Goal: Entertainment & Leisure: Consume media (video, audio)

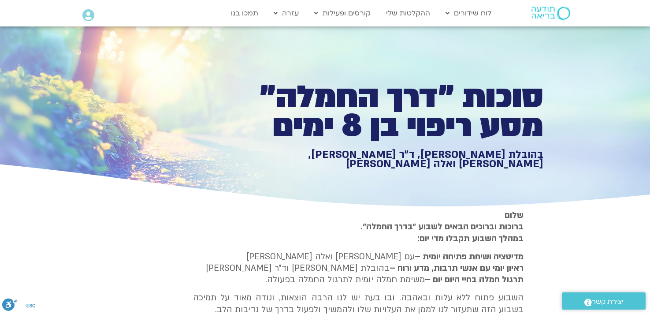
type input "851.4"
type input "1071.88"
type input "992.52"
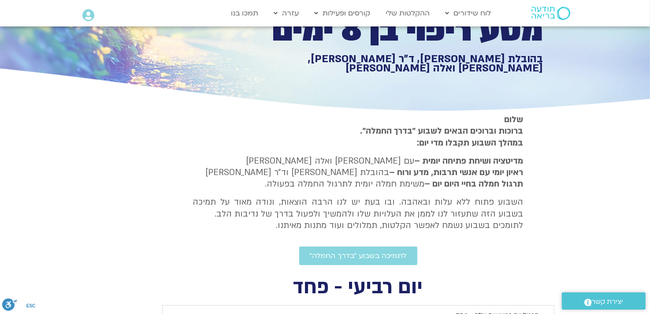
type input "851.4"
type input "1071.88"
type input "992.52"
type input "851.4"
type input "1071.88"
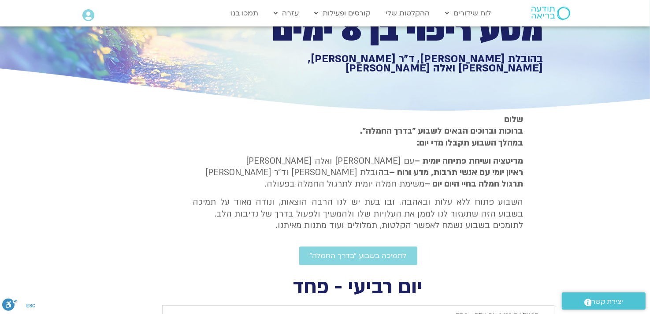
type input "992.52"
type input "851.4"
type input "1071.88"
type input "992.52"
type input "851.4"
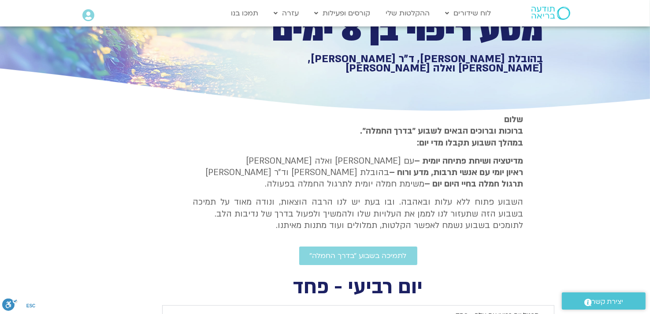
type input "1071.88"
type input "992.52"
type input "851.4"
type input "1071.88"
type input "992.52"
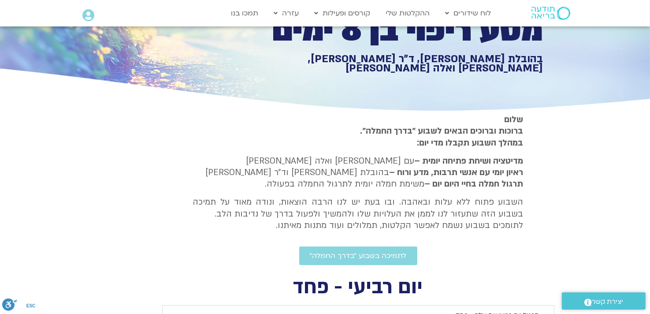
type input "851.4"
type input "1071.88"
type input "992.52"
type input "851.4"
type input "1071.88"
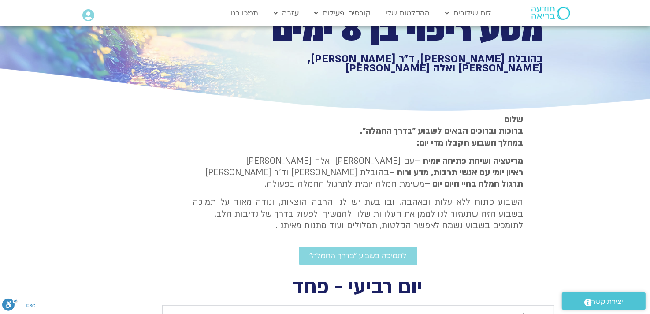
type input "992.52"
type input "851.4"
type input "1071.88"
type input "992.52"
type input "851.4"
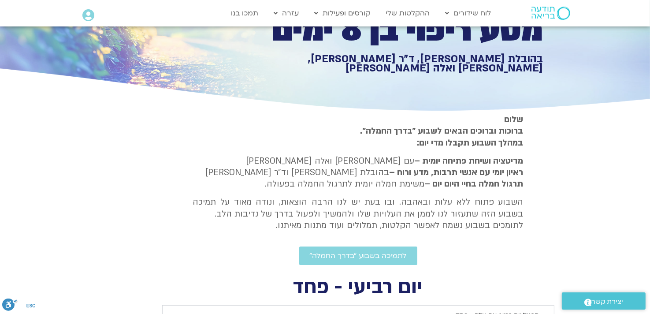
type input "1071.88"
type input "992.52"
type input "851.4"
type input "1071.88"
type input "992.52"
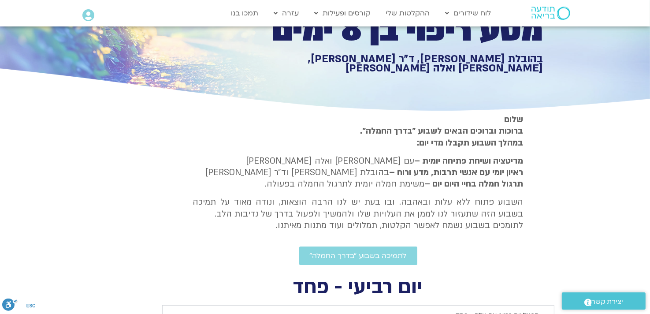
type input "851.4"
type input "1071.88"
type input "992.52"
type input "851.4"
type input "1071.88"
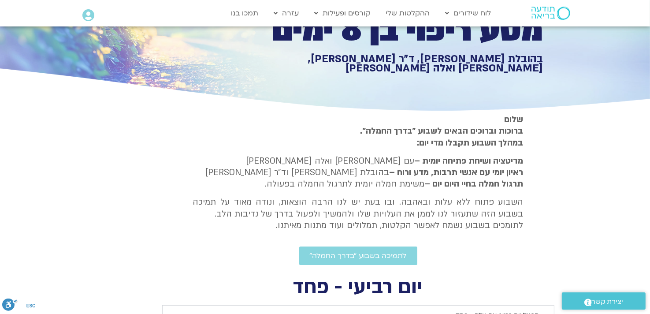
type input "992.52"
type input "851.4"
type input "1071.88"
type input "992.52"
type input "851.4"
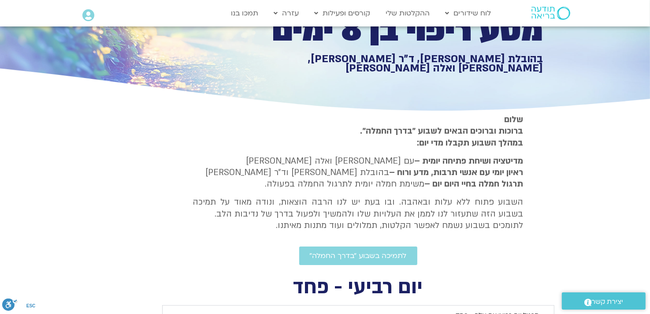
type input "1071.88"
type input "992.52"
type input "851.4"
type input "1071.88"
type input "992.52"
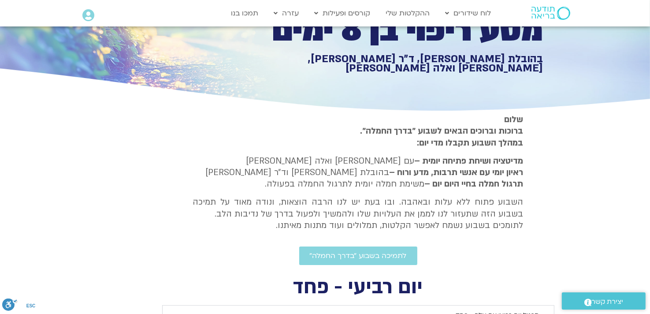
type input "851.4"
type input "1071.88"
type input "992.52"
type input "851.4"
type input "1071.88"
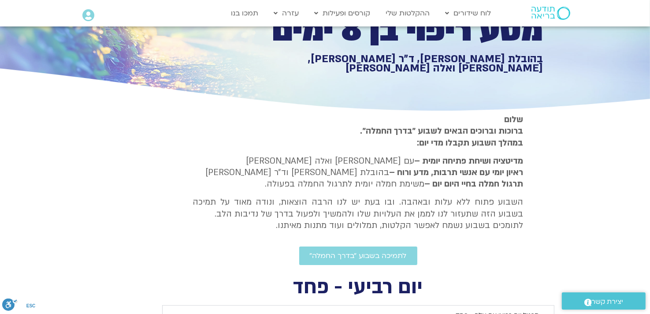
type input "992.52"
type input "851.4"
type input "1071.88"
type input "992.52"
type input "851.4"
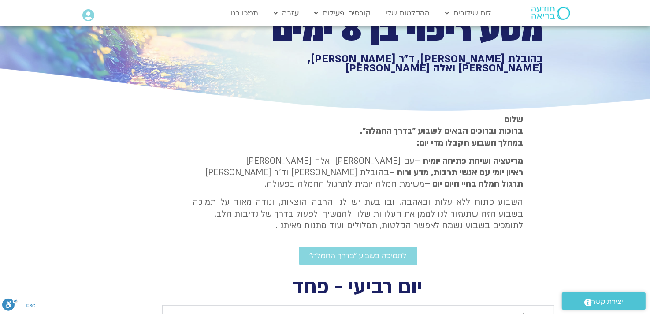
type input "1071.88"
type input "992.52"
type input "851.4"
type input "1071.88"
type input "992.52"
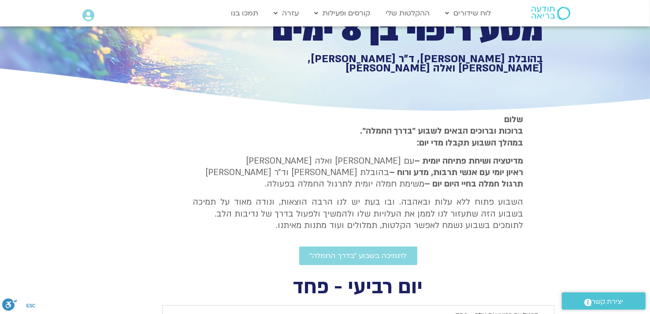
type input "851.4"
type input "1071.88"
type input "992.52"
type input "851.4"
type input "1071.88"
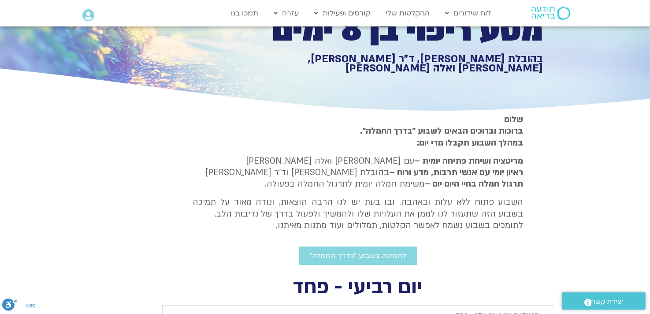
type input "992.52"
type input "851.4"
type input "1071.88"
type input "992.52"
type input "851.4"
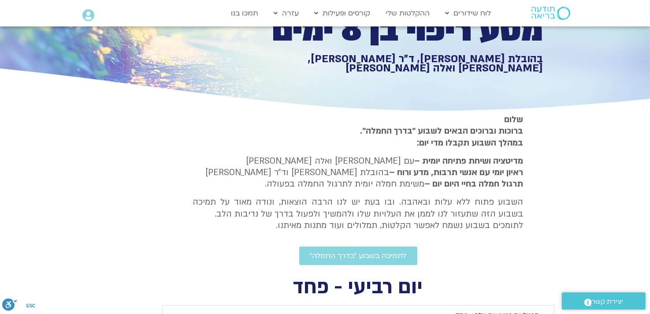
type input "1071.88"
type input "992.52"
type input "851.4"
type input "1071.88"
type input "992.52"
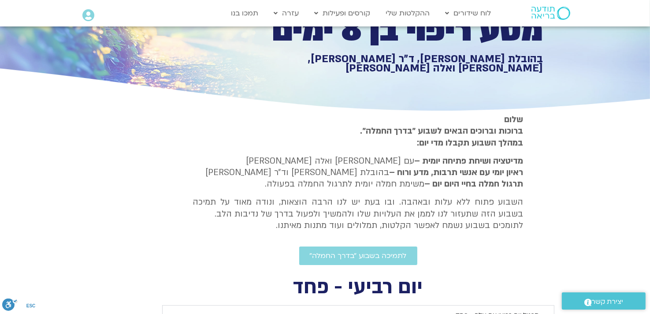
type input "851.4"
type input "1071.88"
type input "992.52"
type input "851.4"
type input "1071.88"
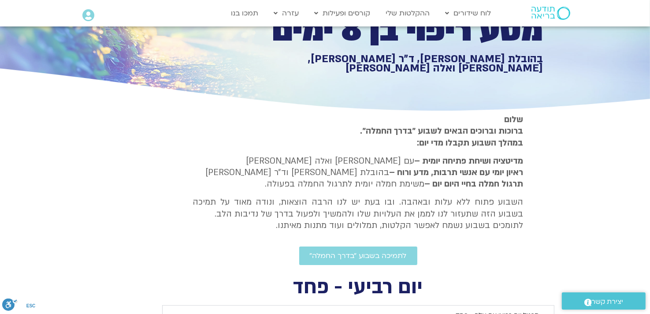
type input "992.52"
type input "851.4"
type input "1071.88"
type input "992.52"
type input "851.4"
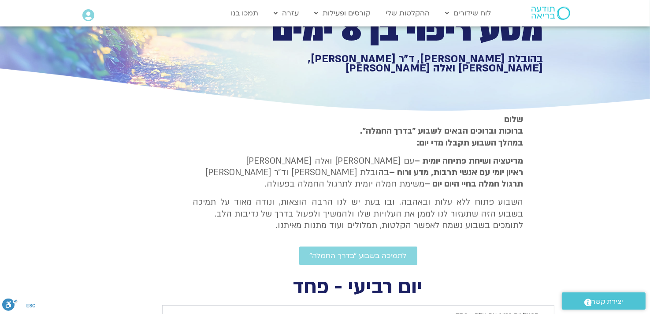
type input "1071.88"
type input "992.52"
type input "851.4"
type input "1071.88"
type input "992.52"
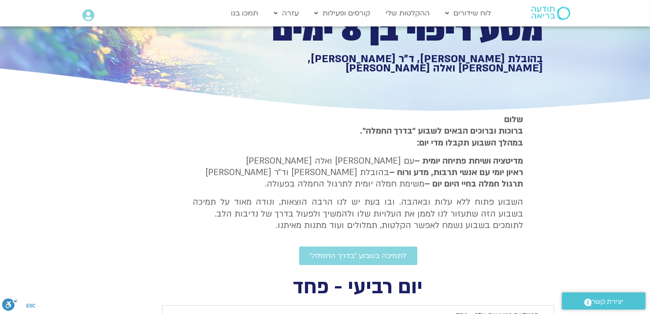
type input "851.4"
type input "1071.88"
type input "992.52"
type input "851.4"
type input "1071.88"
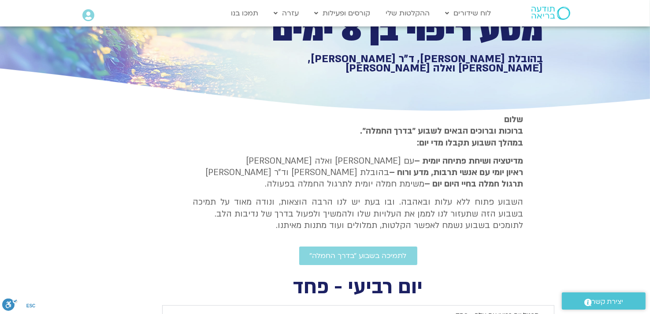
type input "992.52"
type input "851.4"
type input "1071.88"
type input "992.52"
type input "851.4"
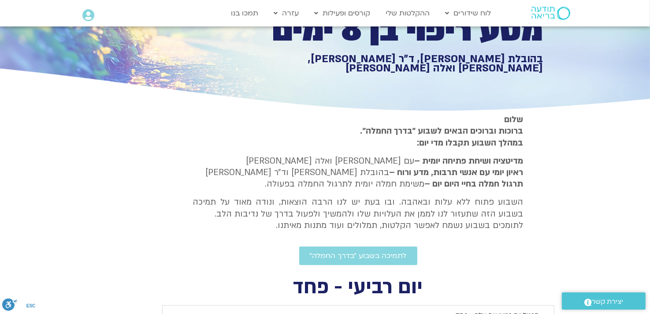
type input "1071.88"
type input "992.52"
type input "851.4"
type input "1071.88"
type input "992.52"
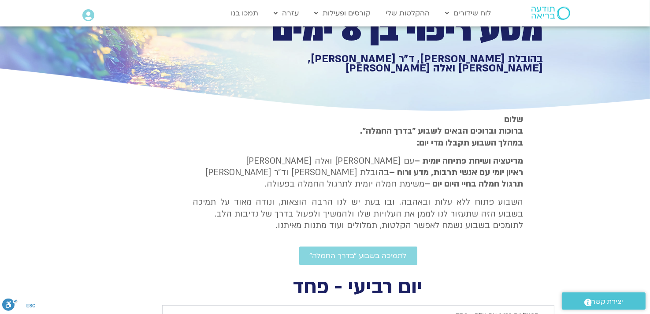
type input "851.4"
type input "1071.88"
type input "992.52"
type input "851.4"
type input "1071.88"
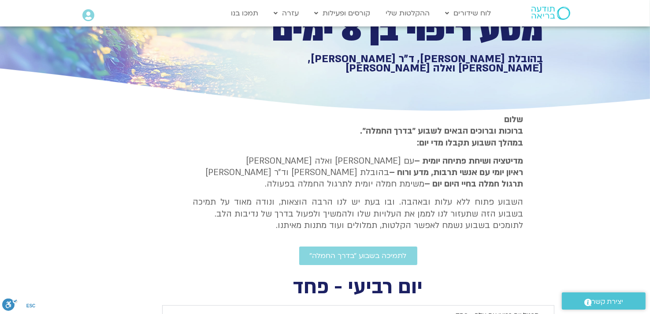
type input "992.52"
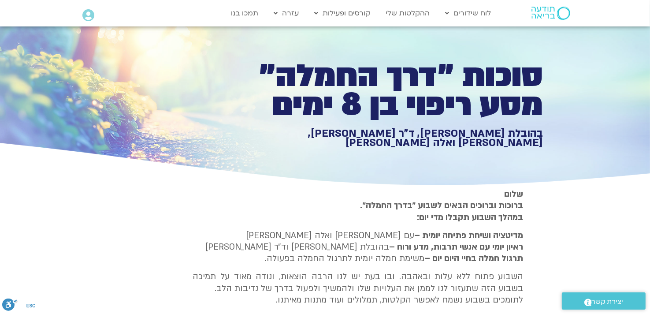
type input "851.4"
type input "1071.88"
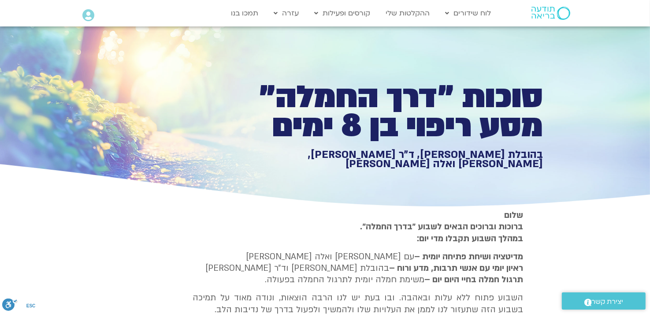
type input "992.52"
type input "851.4"
type input "1071.88"
type input "992.52"
type input "851.4"
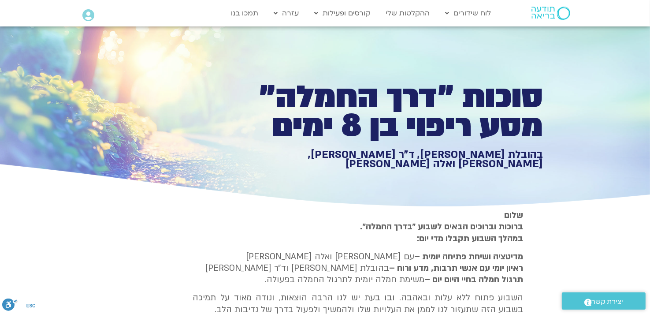
type input "1071.88"
type input "992.52"
type input "851.4"
type input "1071.88"
type input "992.52"
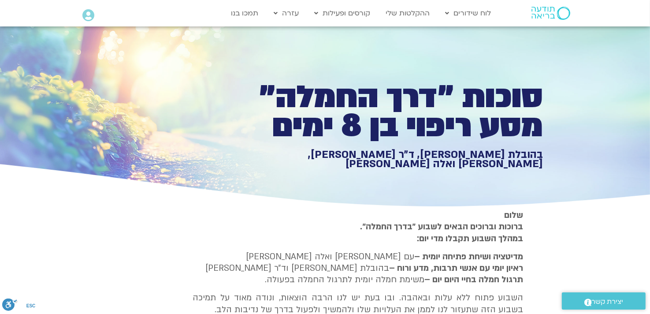
type input "851.4"
type input "1071.88"
type input "992.52"
type input "851.4"
type input "1071.88"
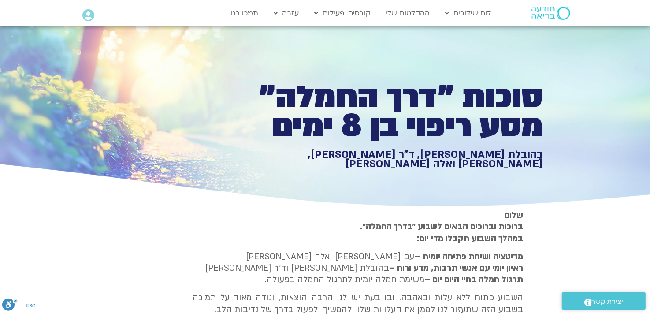
type input "992.52"
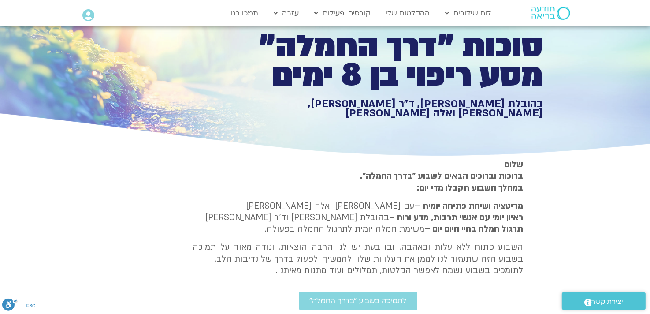
type input "851.4"
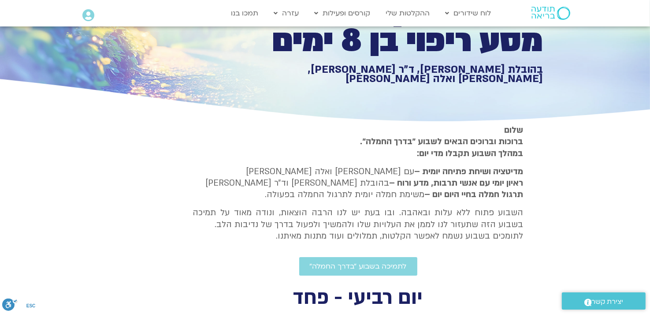
type input "1071.88"
type input "992.52"
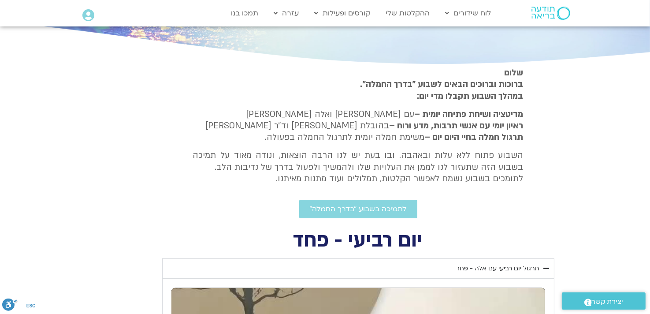
type input "851.4"
type input "1071.88"
type input "992.52"
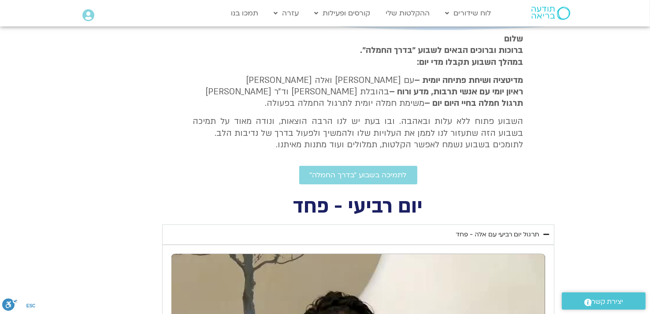
type input "851.4"
type input "1071.88"
type input "992.52"
type input "851.4"
type input "1071.88"
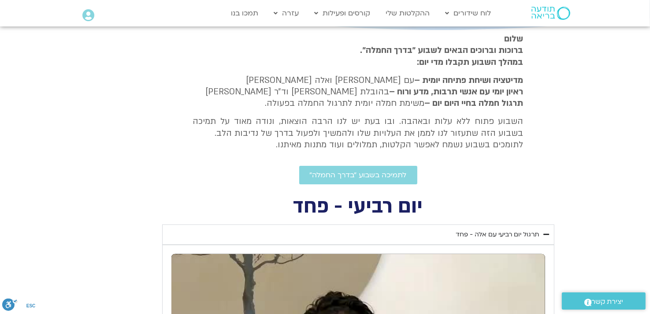
type input "992.52"
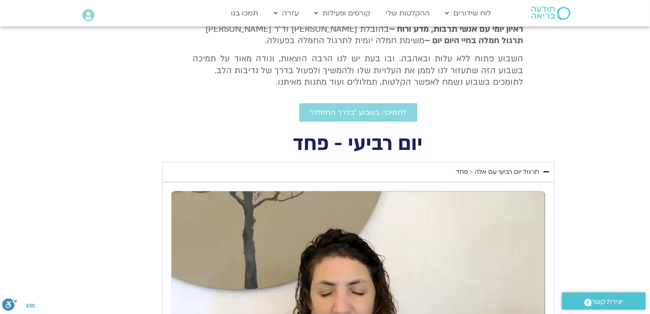
type input "851.4"
type input "1071.88"
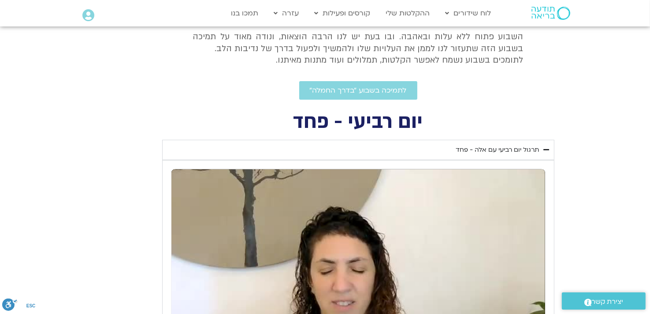
type input "992.52"
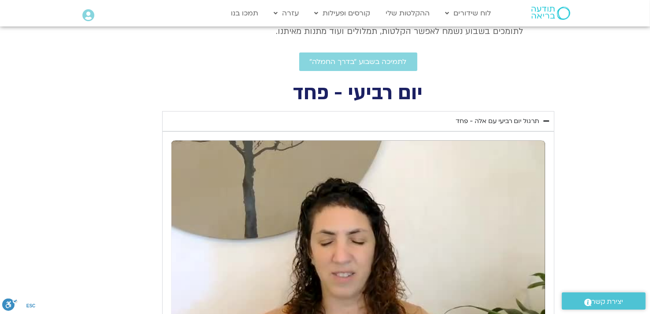
type input "851.4"
type input "1071.88"
type input "992.52"
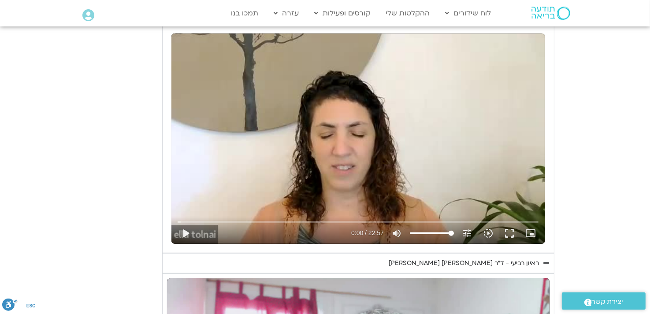
type input "851.4"
type input "1071.88"
type input "992.52"
type input "851.4"
type input "1071.88"
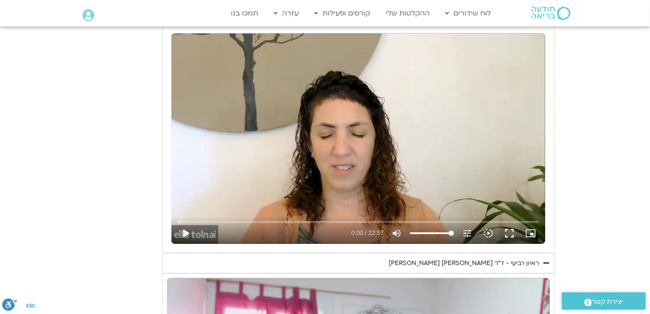
type input "992.52"
type input "851.4"
type input "1071.88"
type input "992.52"
type input "851.4"
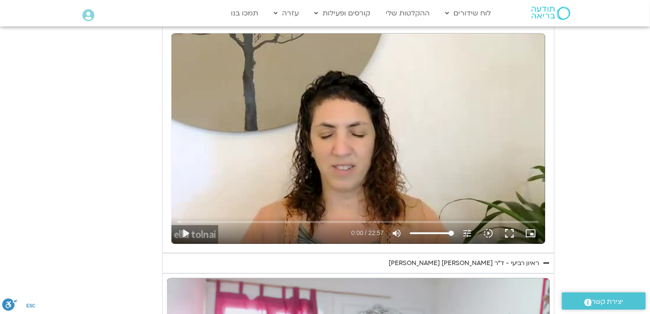
type input "1071.88"
type input "992.52"
type input "851.4"
type input "1071.88"
type input "992.52"
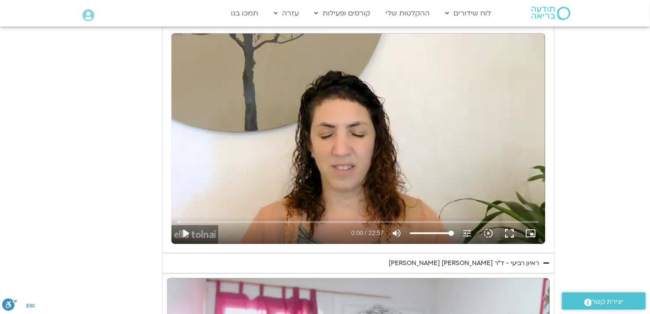
type input "851.4"
type input "1071.88"
type input "992.52"
type input "851.4"
type input "1071.88"
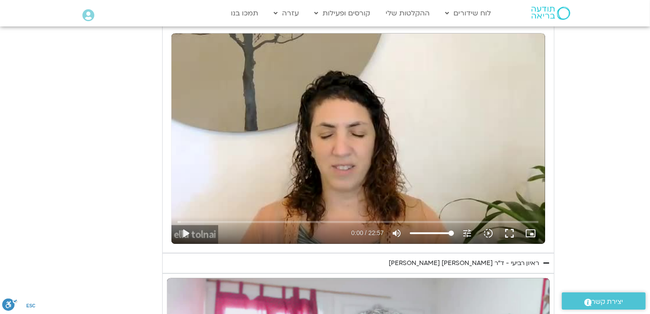
type input "992.52"
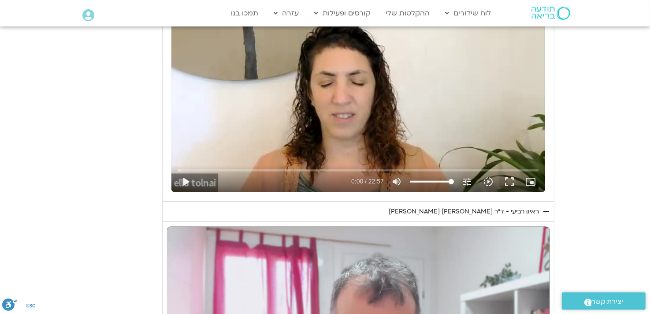
type input "851.4"
type input "1071.88"
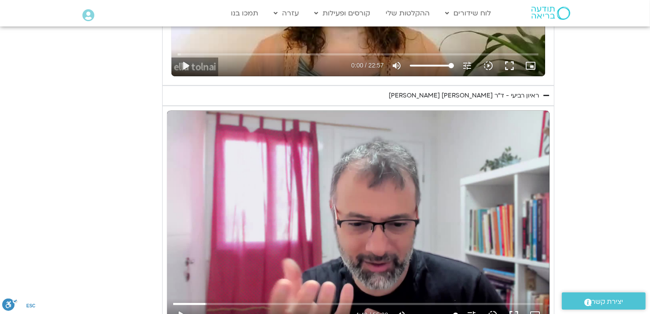
type input "992.52"
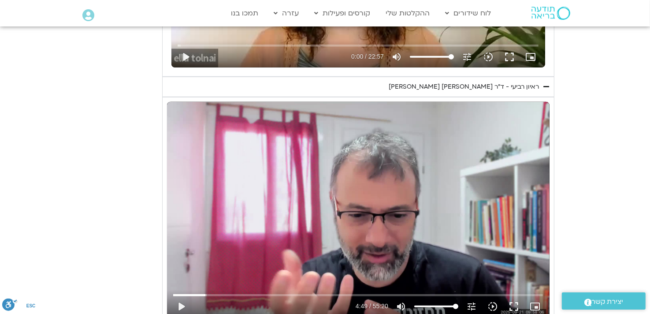
type input "851.4"
type input "1071.88"
type input "992.52"
type input "851.4"
type input "1071.88"
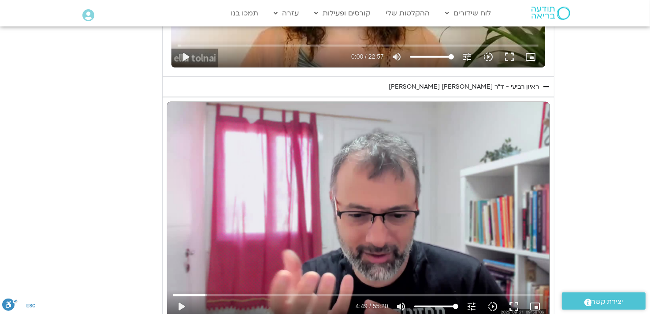
type input "992.52"
type input "851.4"
type input "1071.88"
type input "992.52"
type input "851.4"
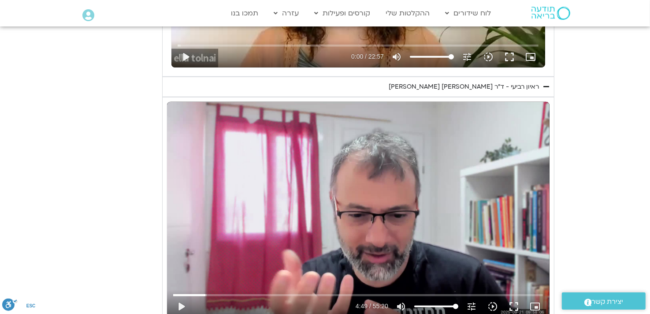
type input "1071.88"
type input "992.52"
type input "851.4"
type input "1071.88"
type input "992.52"
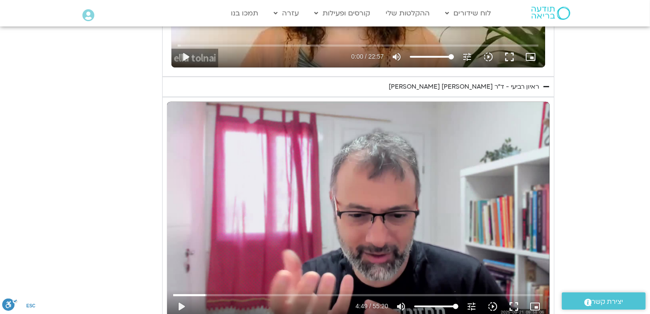
type input "851.4"
type input "1071.88"
type input "992.52"
type input "851.4"
type input "1071.88"
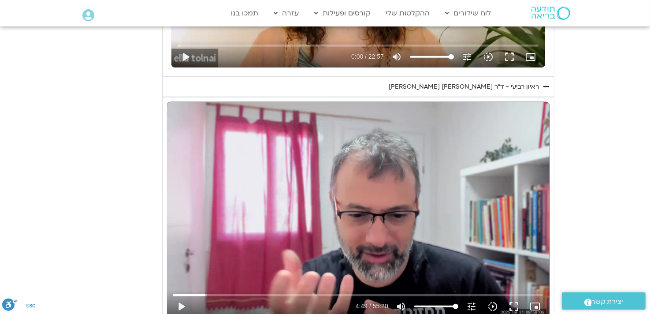
type input "992.52"
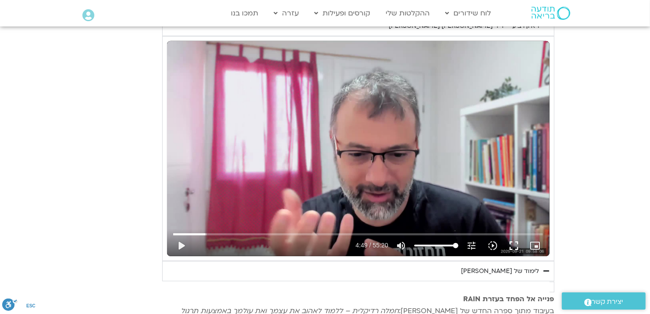
type input "851.4"
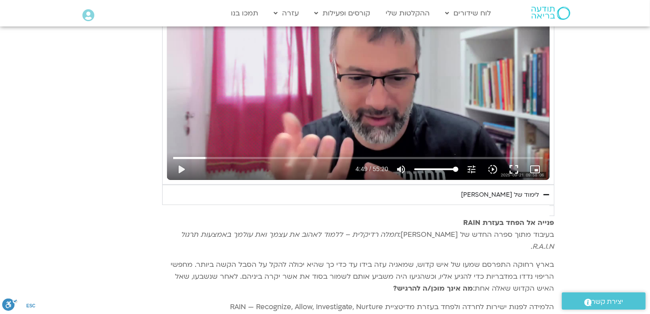
type input "1071.88"
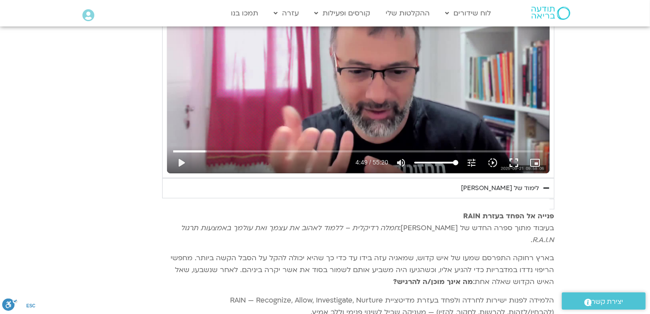
type input "992.52"
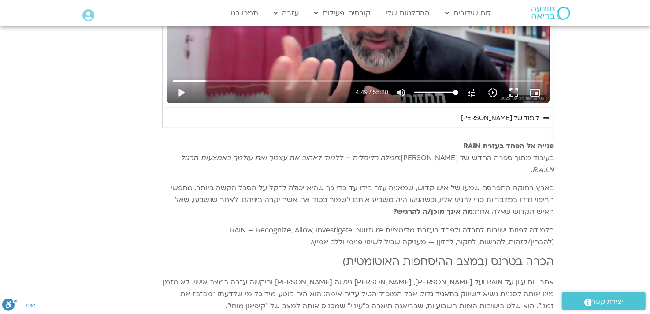
type input "851.4"
type input "1071.88"
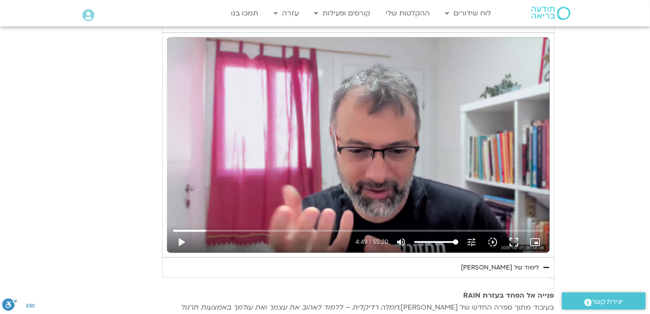
scroll to position [617, 0]
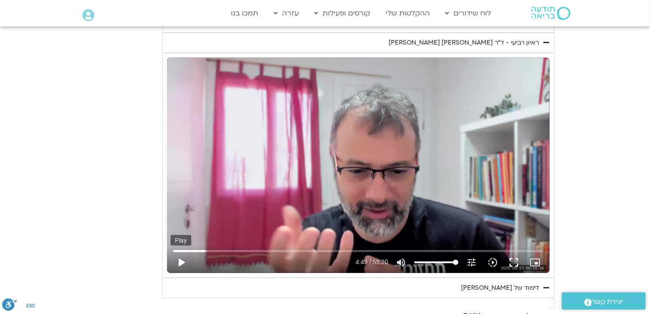
click at [181, 264] on button "play_arrow" at bounding box center [181, 262] width 21 height 21
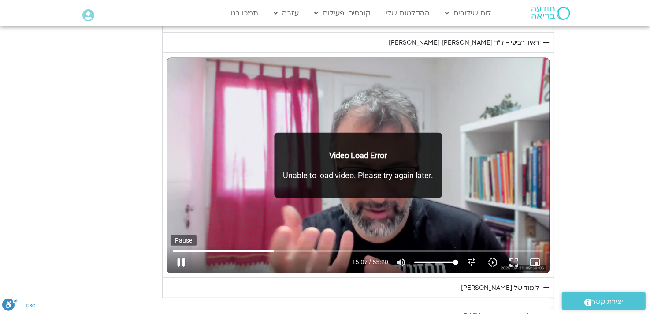
click at [178, 264] on button "pause" at bounding box center [181, 262] width 21 height 21
click at [180, 262] on button "play_arrow" at bounding box center [181, 262] width 21 height 21
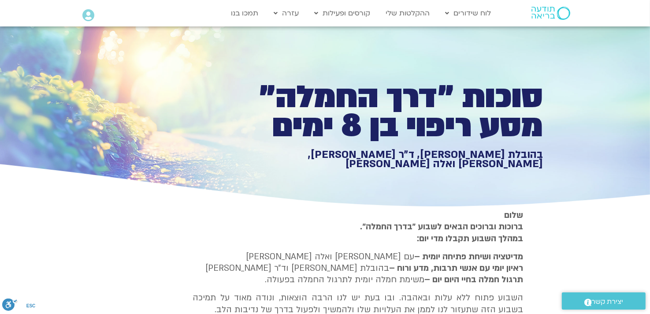
click at [112, 133] on div "סוכות ״דרך החמלה״ מסע ריפוי בן 8 ימים בהובלת טארה בראך, ד״ר סטי אל-בר, סנדיה בר…" at bounding box center [325, 117] width 436 height 183
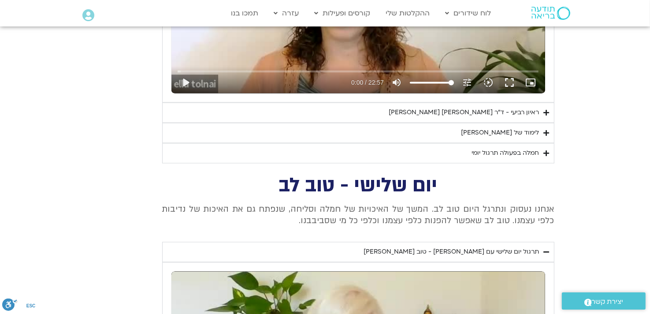
scroll to position [1586, 0]
